Goal: Check status: Verify the current state of an ongoing process or item

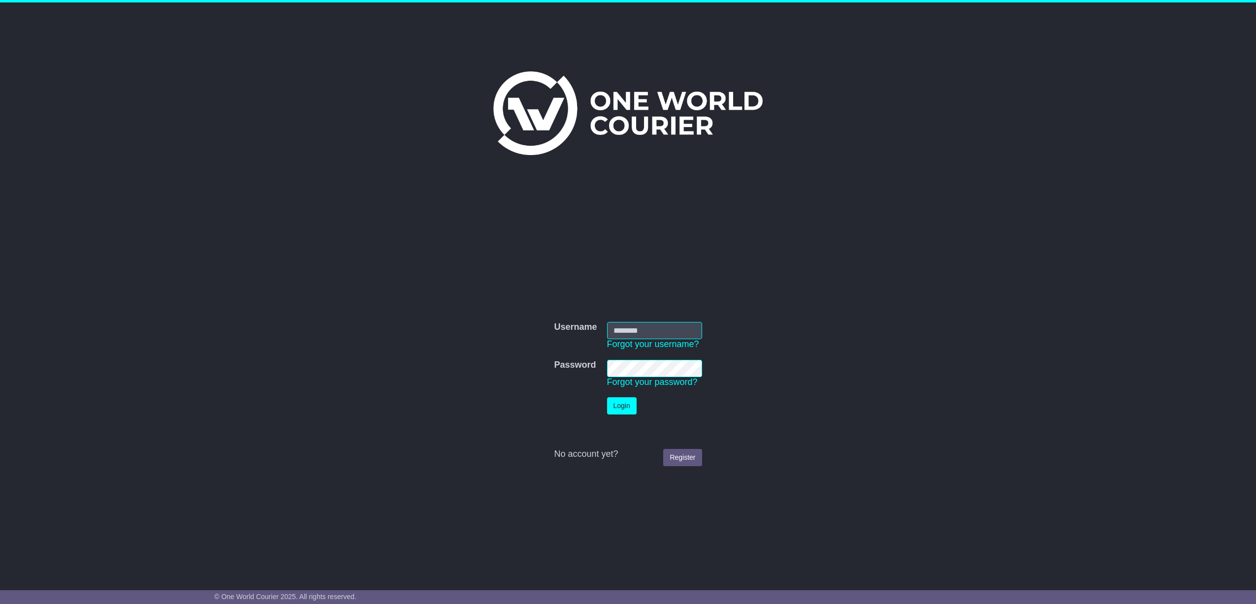
type input "**********"
click at [624, 403] on button "Login" at bounding box center [622, 405] width 30 height 17
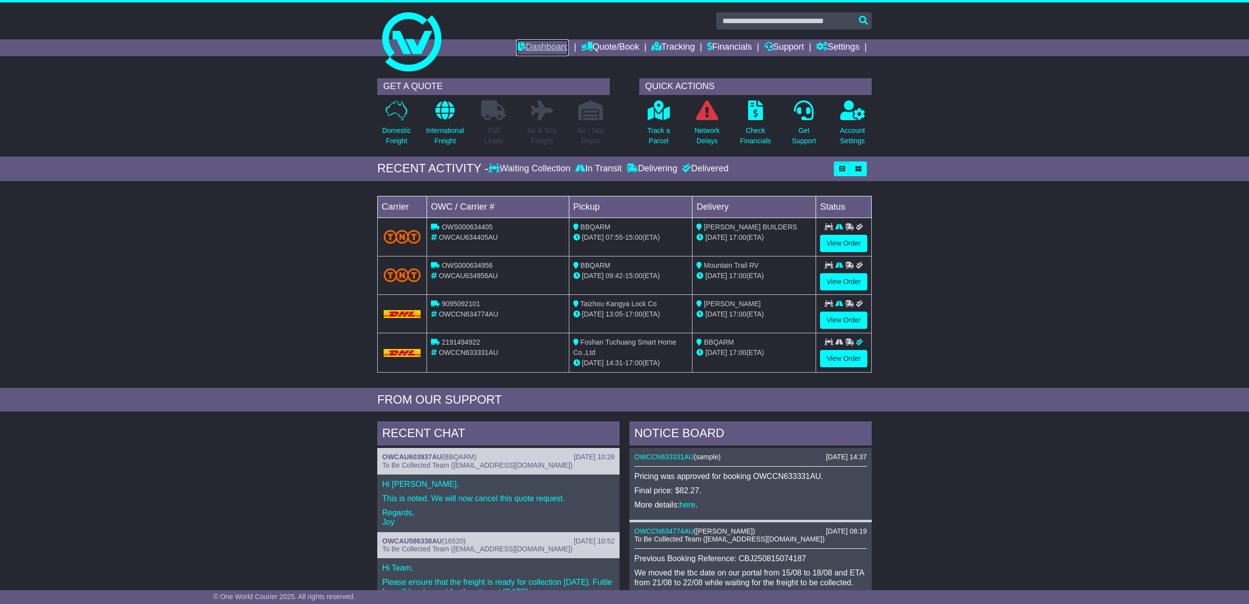
click at [557, 46] on link "Dashboard" at bounding box center [542, 47] width 53 height 17
click at [677, 50] on link "Tracking" at bounding box center [673, 47] width 43 height 17
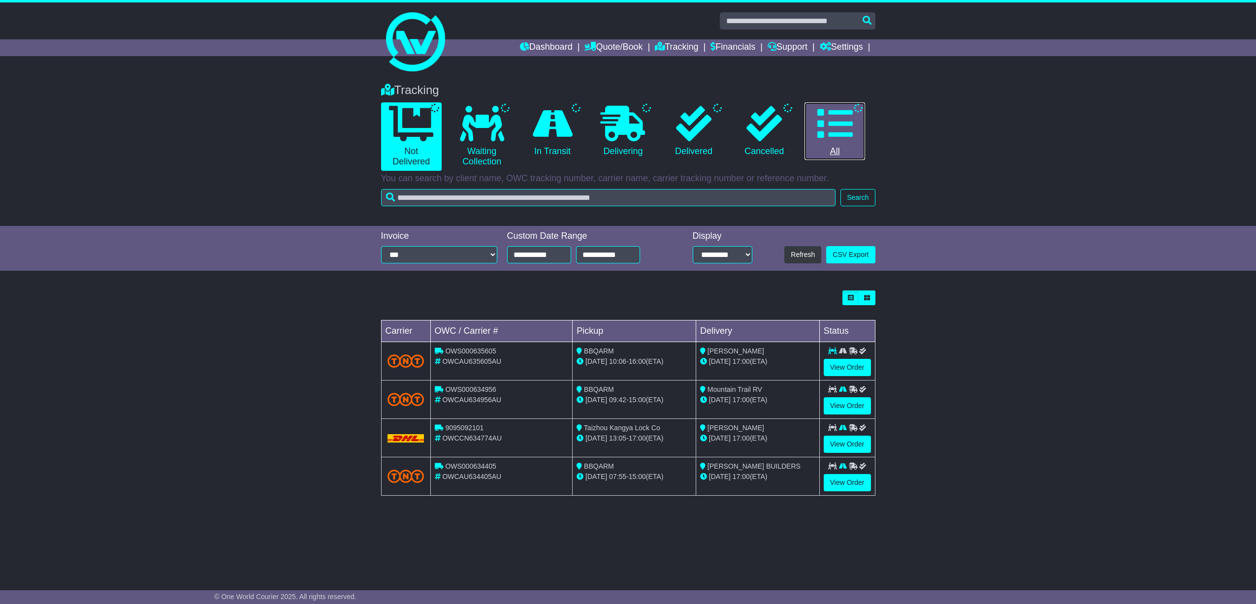
click at [827, 118] on icon at bounding box center [835, 123] width 35 height 35
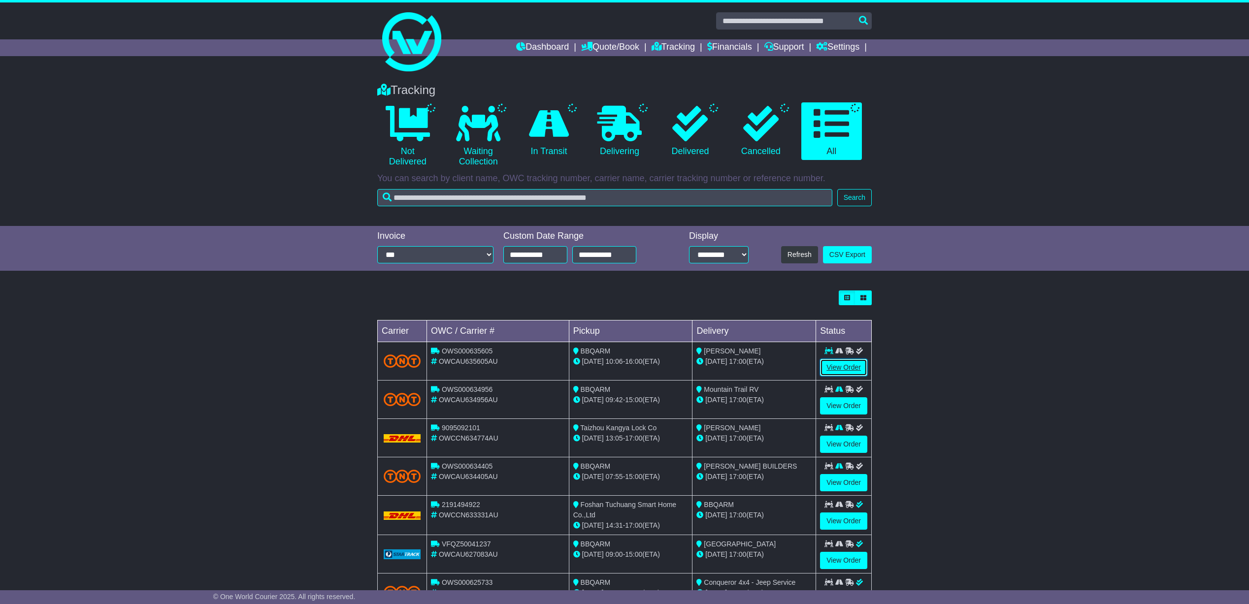
click at [844, 370] on link "View Order" at bounding box center [843, 367] width 47 height 17
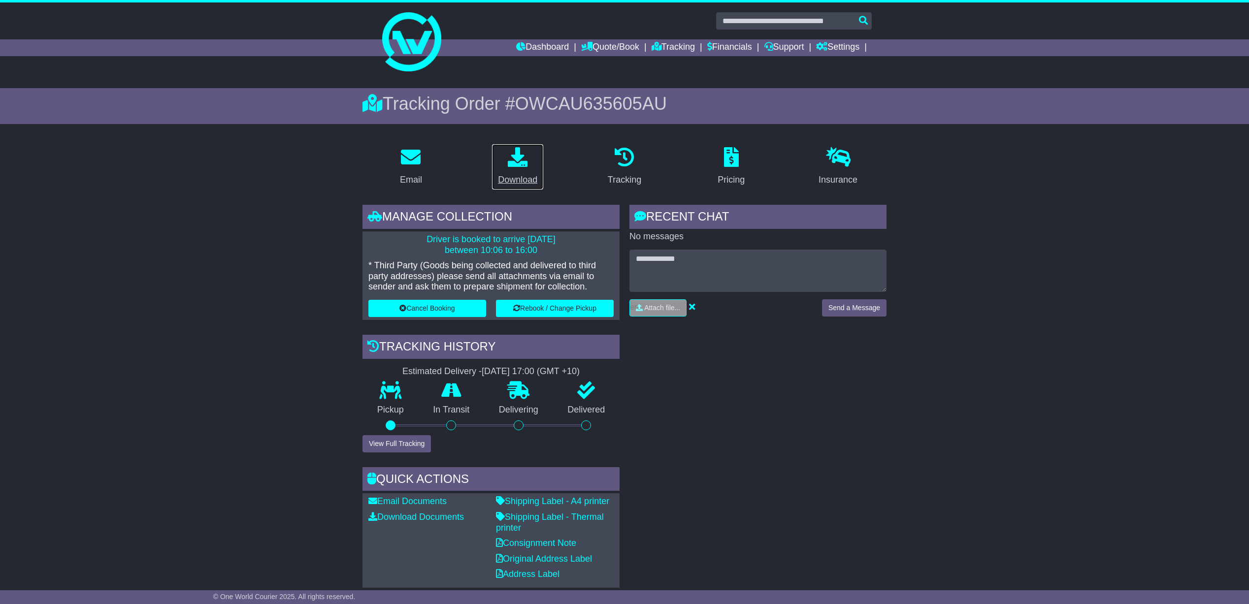
click at [521, 165] on icon at bounding box center [518, 157] width 20 height 20
